Goal: Task Accomplishment & Management: Manage account settings

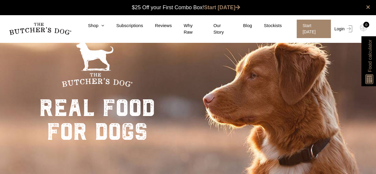
click at [341, 27] on link "Login" at bounding box center [342, 29] width 19 height 18
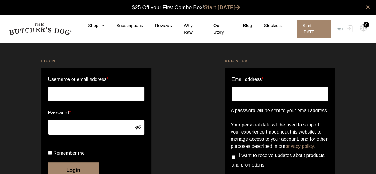
click at [106, 96] on input "Username or email address *" at bounding box center [96, 94] width 97 height 15
click at [98, 93] on input "Username or email address *" at bounding box center [96, 94] width 97 height 15
type input "[EMAIL_ADDRESS][DOMAIN_NAME]"
click at [48, 162] on button "Login" at bounding box center [73, 169] width 51 height 15
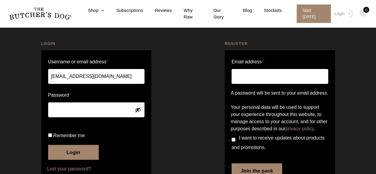
scroll to position [61, 0]
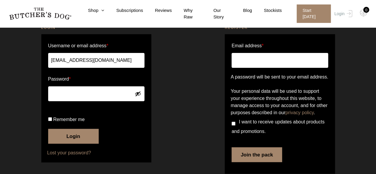
click at [77, 144] on button "Login" at bounding box center [73, 136] width 51 height 15
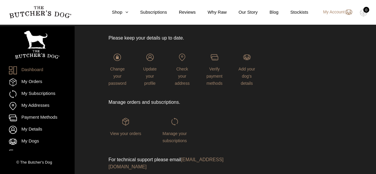
scroll to position [59, 0]
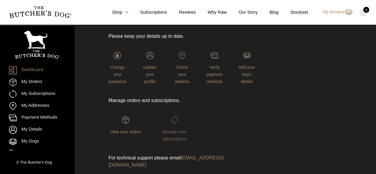
click at [173, 119] on img at bounding box center [174, 119] width 7 height 7
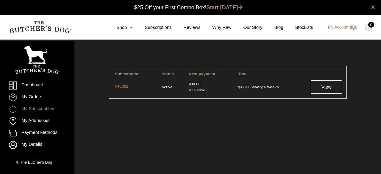
click at [123, 88] on link "#40262" at bounding box center [135, 87] width 41 height 7
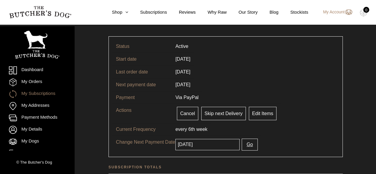
scroll to position [59, 0]
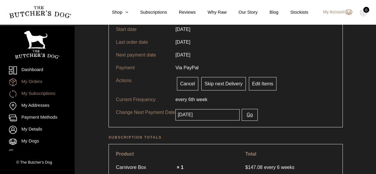
click at [33, 79] on link "My Orders" at bounding box center [37, 82] width 57 height 8
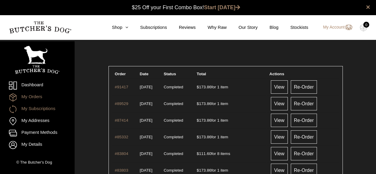
click at [44, 107] on link "My Subscriptions" at bounding box center [37, 109] width 57 height 8
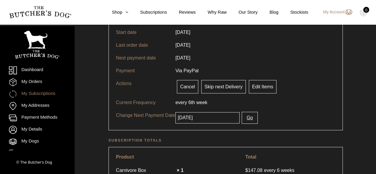
scroll to position [59, 0]
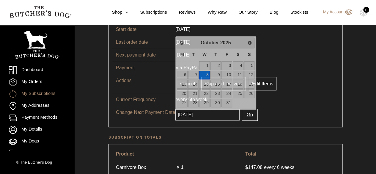
click at [206, 114] on input "[DATE]" at bounding box center [207, 114] width 64 height 11
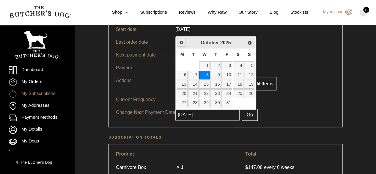
click at [182, 43] on span "Previous" at bounding box center [181, 42] width 5 height 5
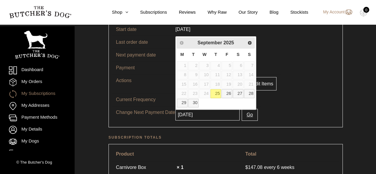
click at [217, 92] on link "25" at bounding box center [216, 93] width 11 height 9
type input "2025-09-25"
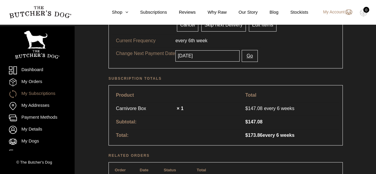
scroll to position [119, 0]
click at [242, 56] on button "Go" at bounding box center [250, 55] width 16 height 12
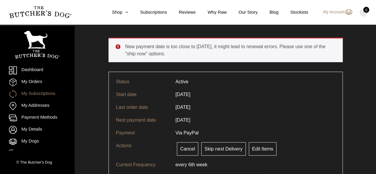
scroll to position [89, 0]
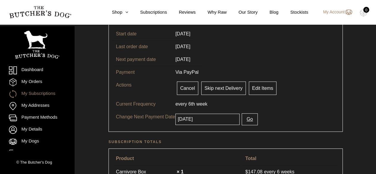
click at [189, 119] on input "2025-10-08" at bounding box center [207, 119] width 64 height 11
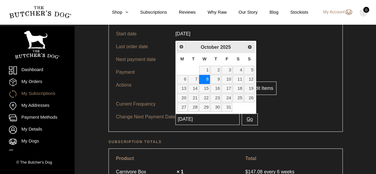
click at [180, 47] on span "Previous" at bounding box center [181, 46] width 5 height 5
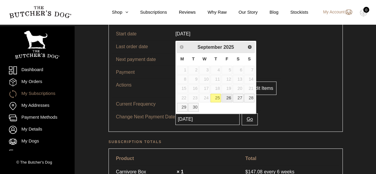
click at [229, 96] on link "26" at bounding box center [227, 98] width 11 height 9
type input "2025-09-26"
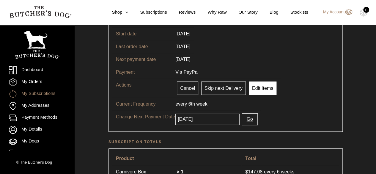
click at [256, 84] on link "Edit Items" at bounding box center [263, 87] width 28 height 13
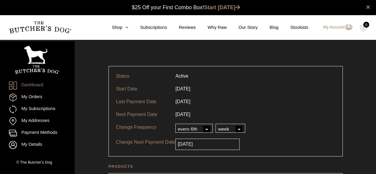
click at [27, 84] on link "Dashboard" at bounding box center [37, 85] width 57 height 8
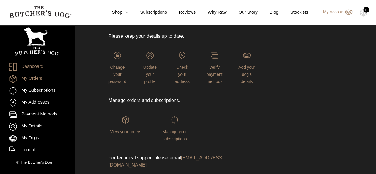
scroll to position [4, 0]
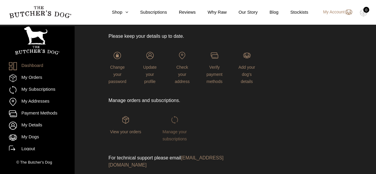
click at [177, 119] on img at bounding box center [174, 119] width 7 height 7
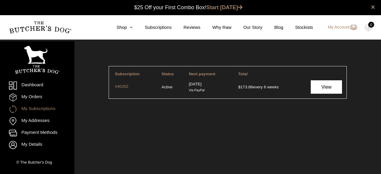
click at [315, 88] on link "View" at bounding box center [326, 86] width 31 height 13
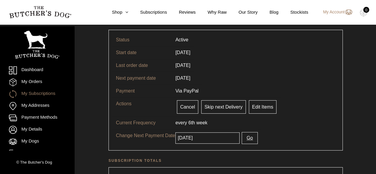
scroll to position [36, 0]
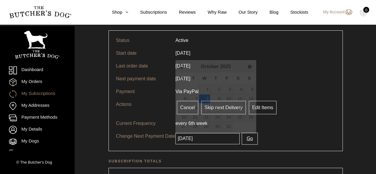
click at [207, 137] on input "2025-10-08" at bounding box center [207, 138] width 64 height 11
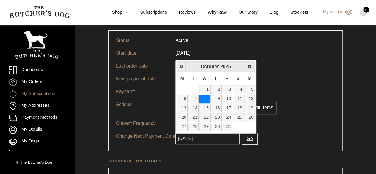
click at [179, 63] on link "Previous" at bounding box center [181, 66] width 9 height 9
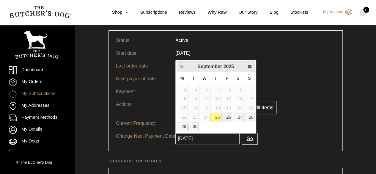
click at [226, 115] on link "26" at bounding box center [227, 117] width 11 height 9
type input "2025-09-26"
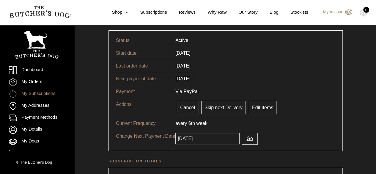
click at [243, 136] on button "Go" at bounding box center [250, 139] width 16 height 12
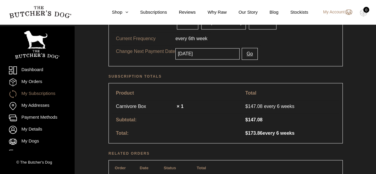
scroll to position [149, 0]
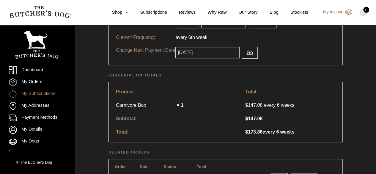
click at [334, 11] on link "My Account" at bounding box center [334, 12] width 35 height 7
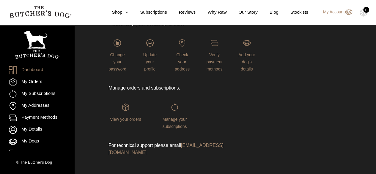
scroll to position [73, 0]
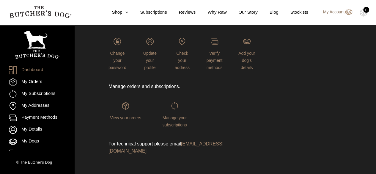
click at [347, 11] on img at bounding box center [349, 12] width 8 height 7
